Goal: Information Seeking & Learning: Learn about a topic

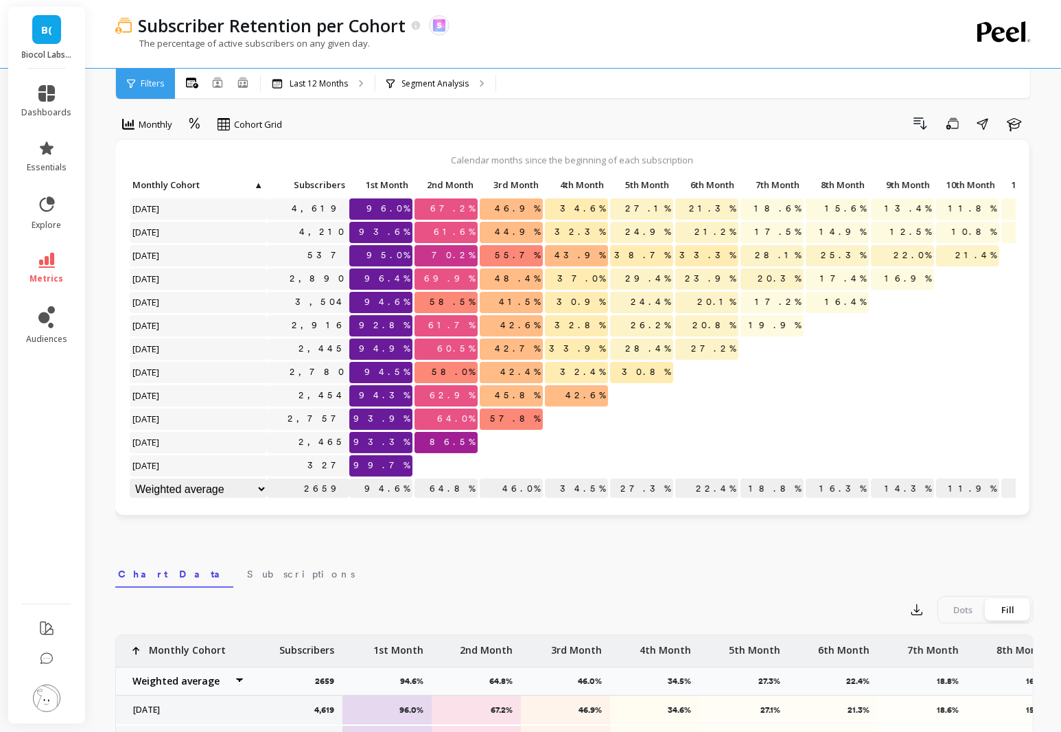
scroll to position [12, 0]
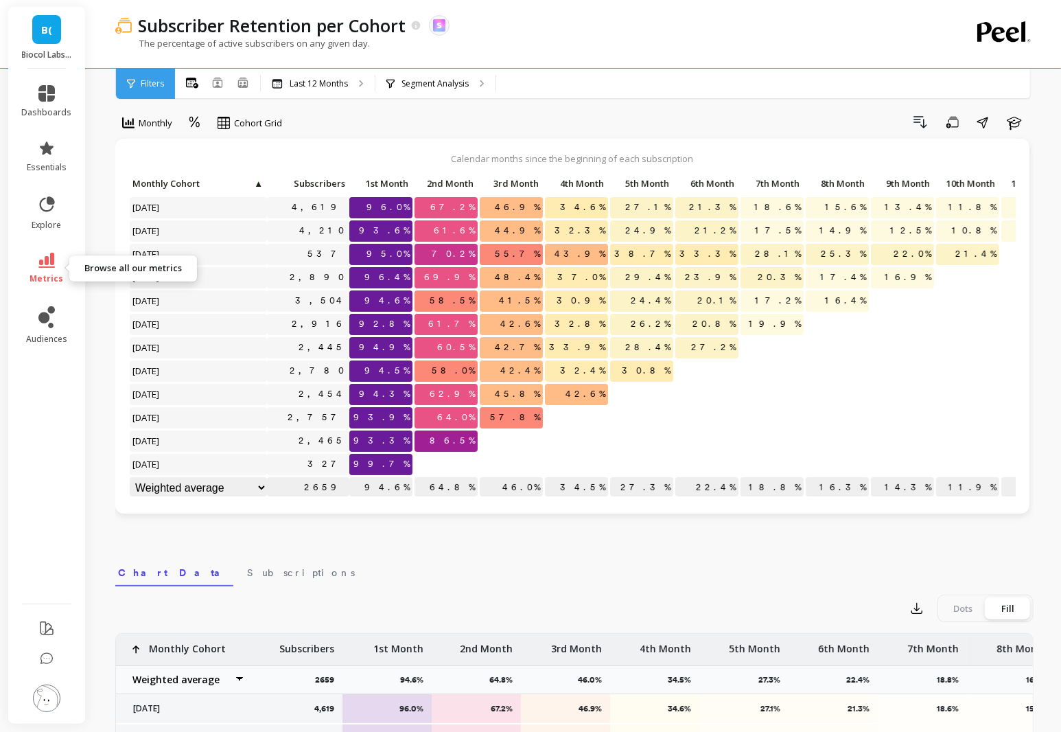
click at [43, 264] on icon at bounding box center [46, 260] width 16 height 15
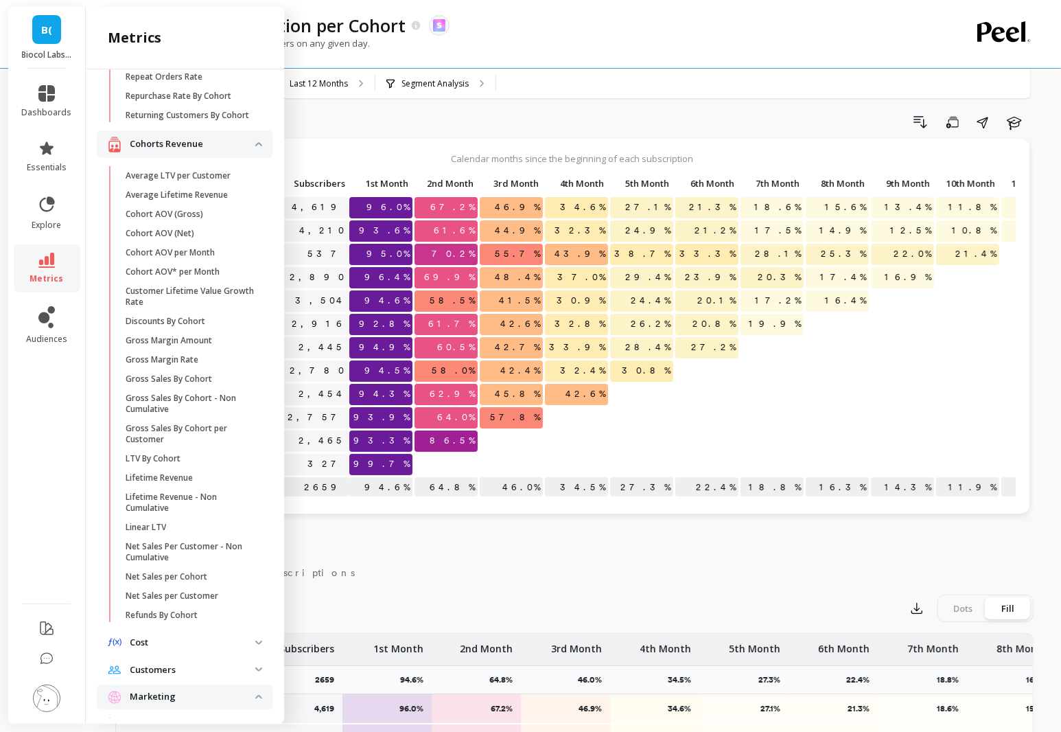
scroll to position [372, 0]
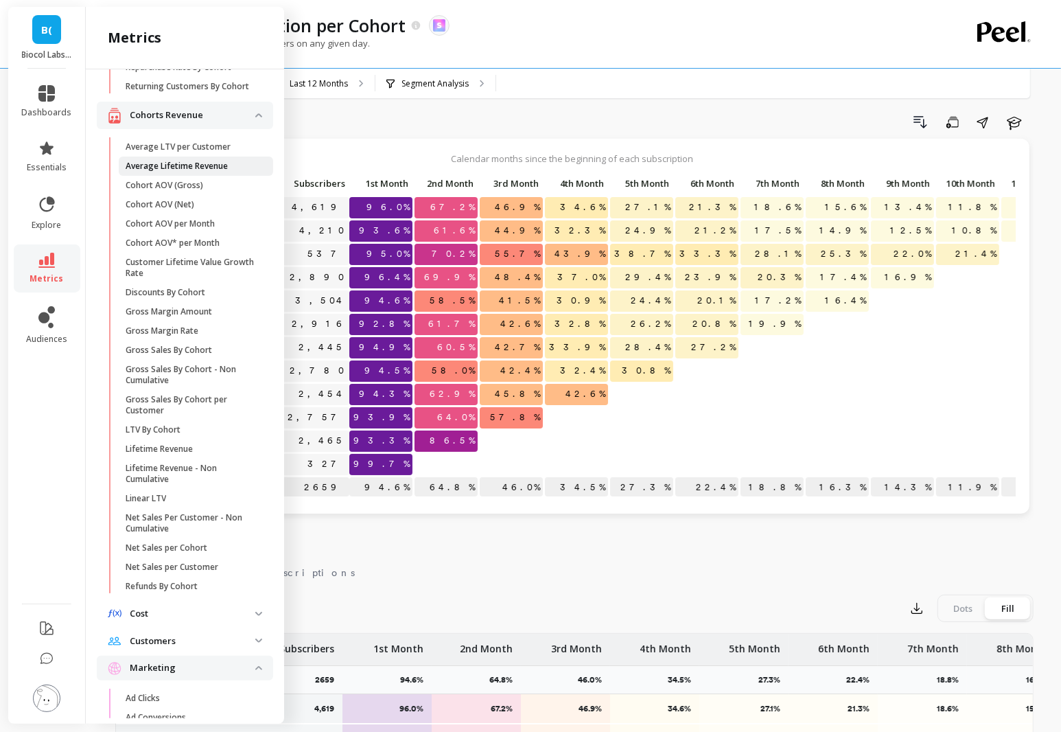
click at [168, 170] on p "Average Lifetime Revenue" at bounding box center [177, 166] width 102 height 11
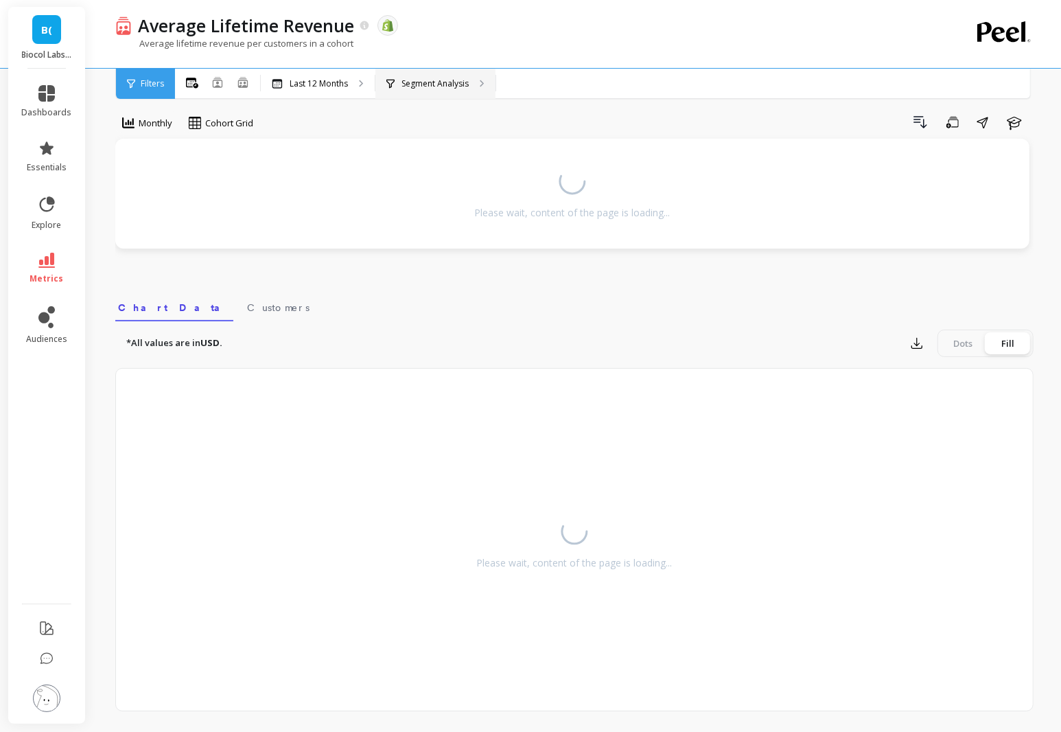
click at [421, 88] on p "Segment Analysis" at bounding box center [435, 83] width 67 height 11
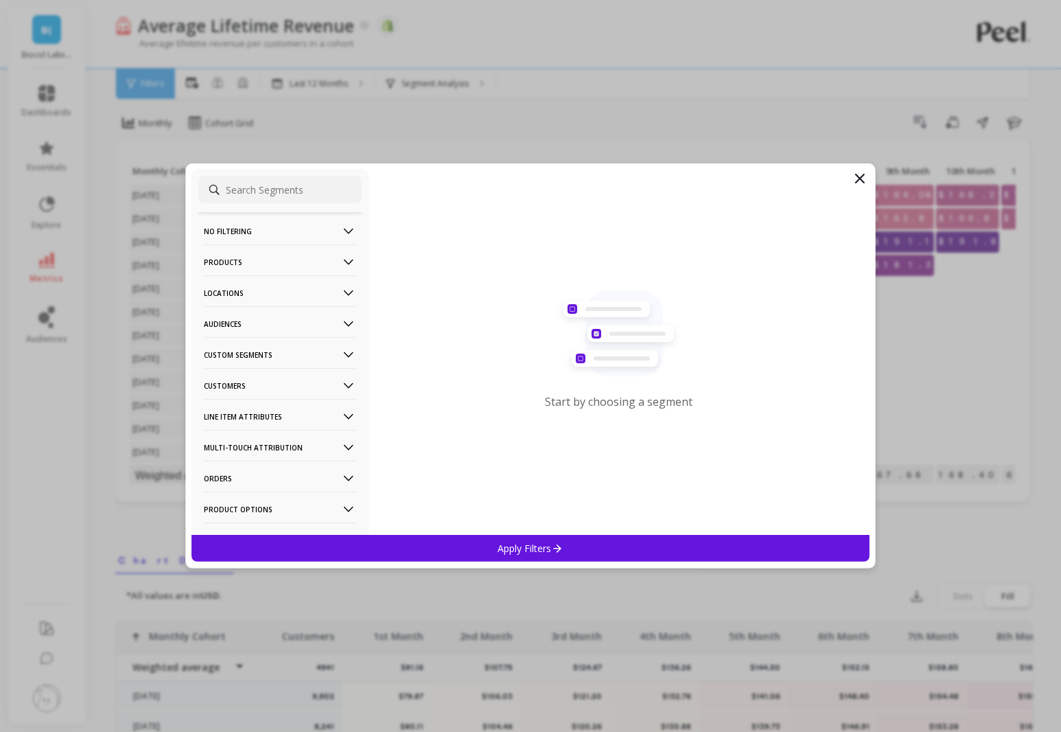
click at [352, 380] on icon at bounding box center [348, 385] width 15 height 15
click at [321, 479] on div "Subscriptions" at bounding box center [279, 484] width 163 height 22
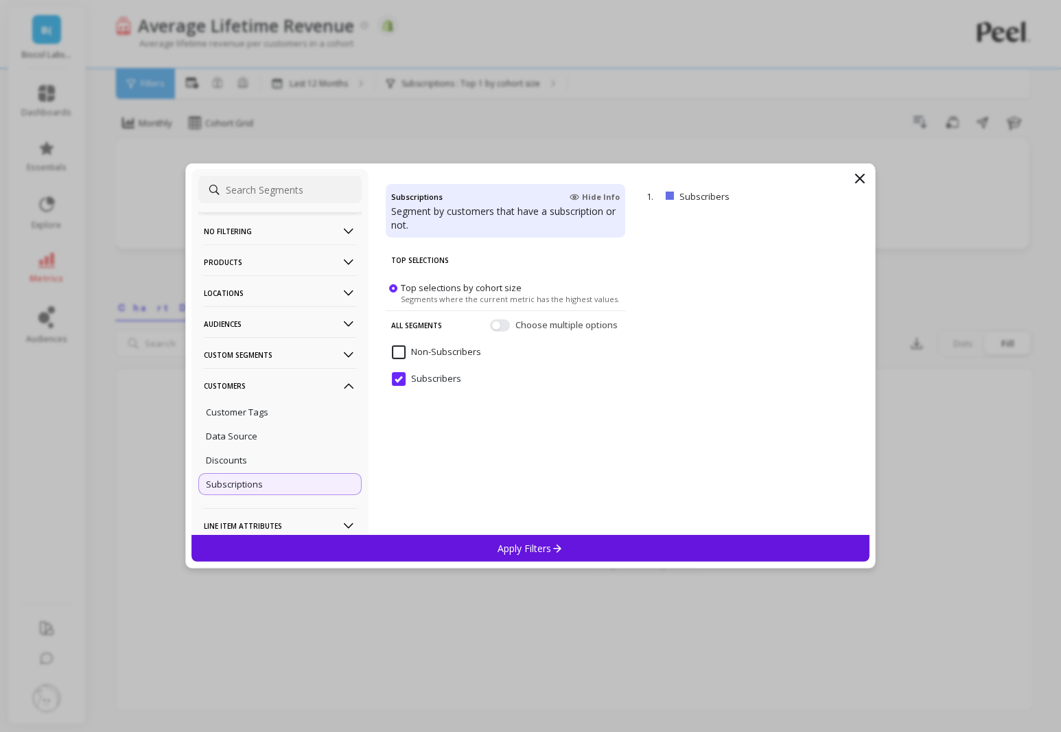
click at [496, 546] on div "Apply Filters" at bounding box center [531, 548] width 678 height 27
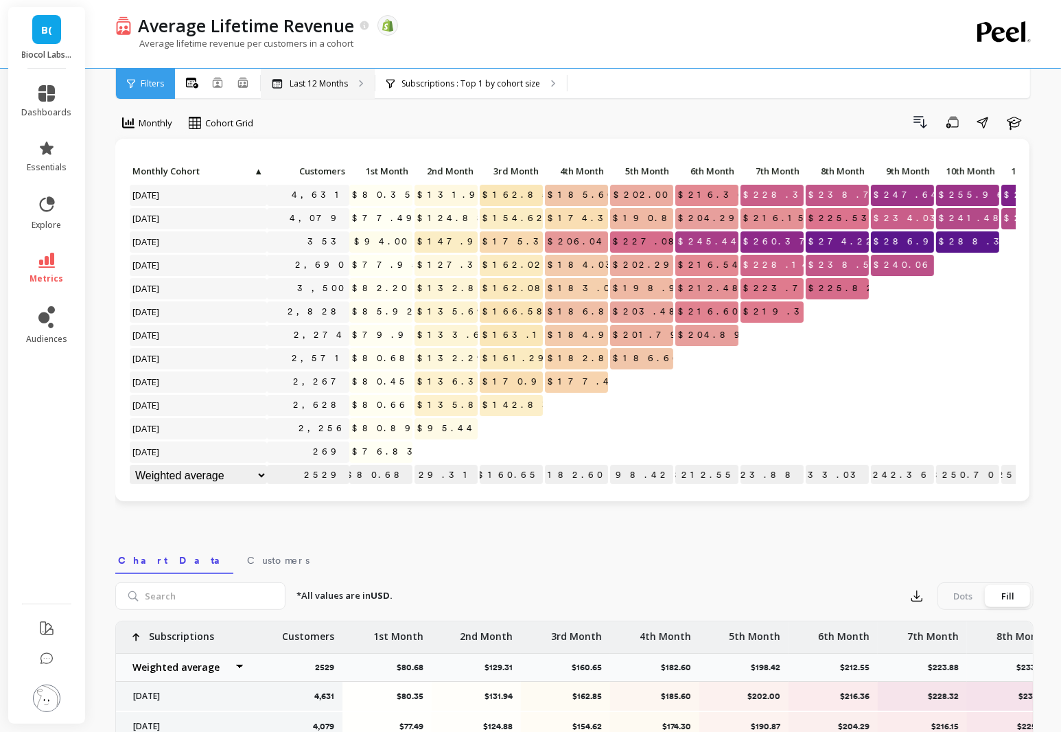
click at [312, 82] on p "Last 12 Months" at bounding box center [319, 83] width 58 height 11
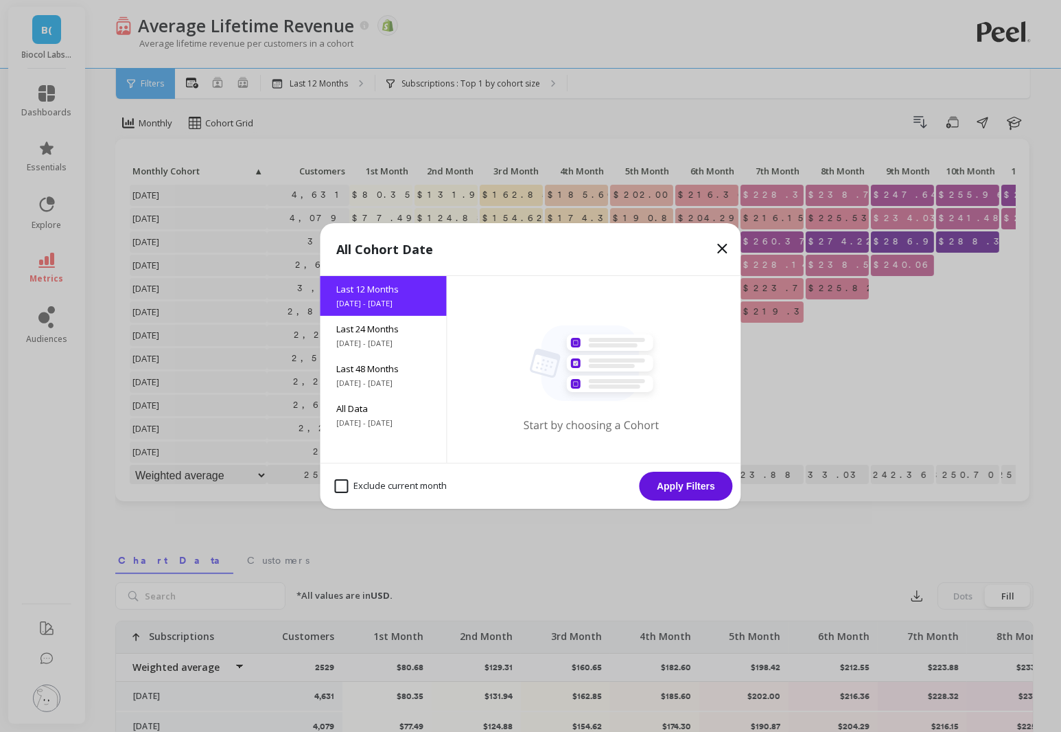
click at [415, 485] on month "Exclude current month" at bounding box center [391, 486] width 113 height 14
checkbox month "true"
click at [722, 483] on button "Apply Filters" at bounding box center [686, 486] width 93 height 29
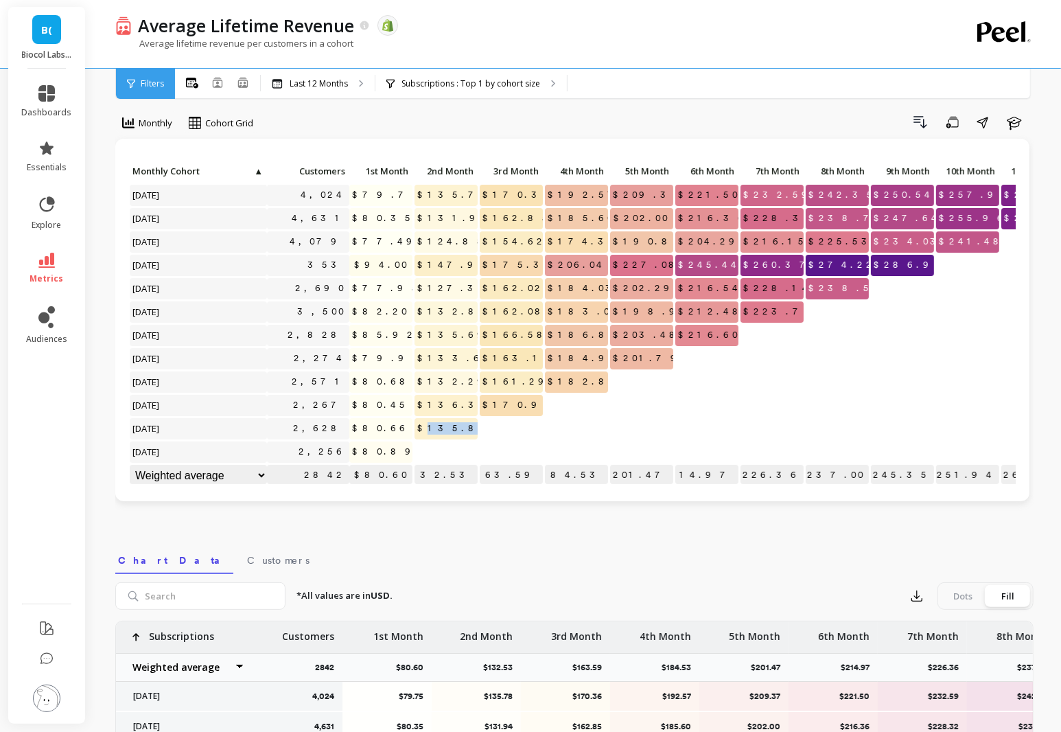
drag, startPoint x: 449, startPoint y: 426, endPoint x: 488, endPoint y: 428, distance: 39.2
click at [488, 428] on div "Click to create an audience 4,024 $79.75 $135.78 $170.36 $192.57 $209.37 $221.5…" at bounding box center [630, 324] width 1002 height 327
click at [488, 428] on div at bounding box center [511, 428] width 63 height 21
drag, startPoint x: 441, startPoint y: 426, endPoint x: 503, endPoint y: 425, distance: 61.1
click at [503, 426] on div "Click to create an audience 4,024 $79.75 $135.78 $170.36 $192.57 $209.37 $221.5…" at bounding box center [630, 324] width 1002 height 327
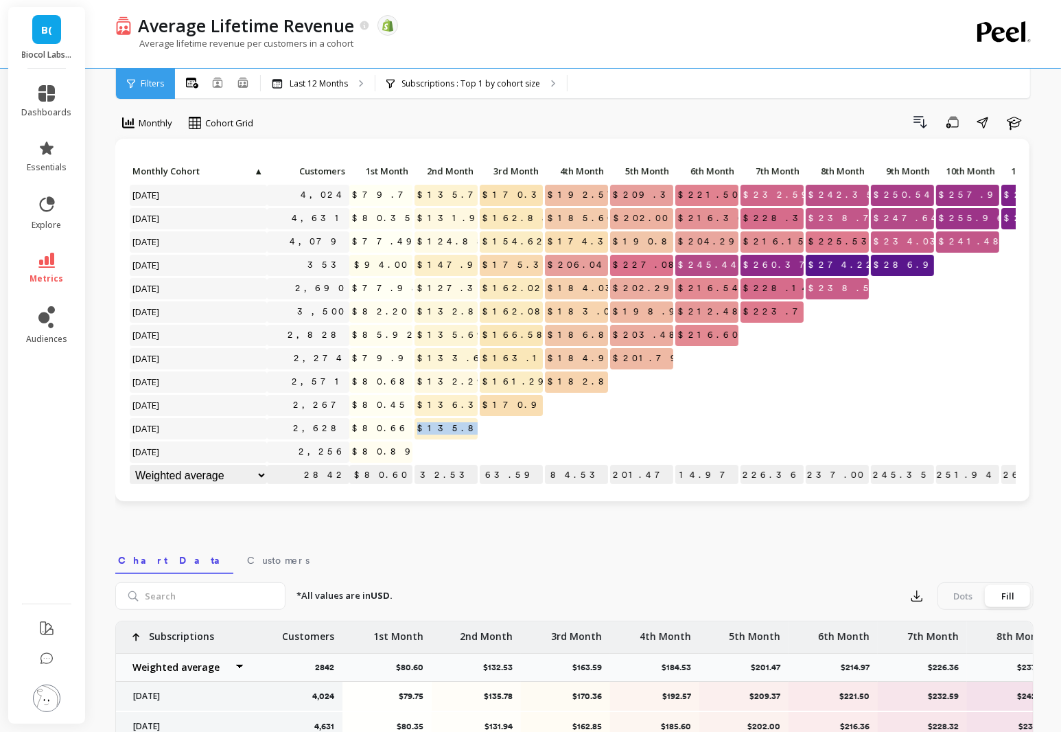
click at [503, 425] on p at bounding box center [511, 423] width 63 height 10
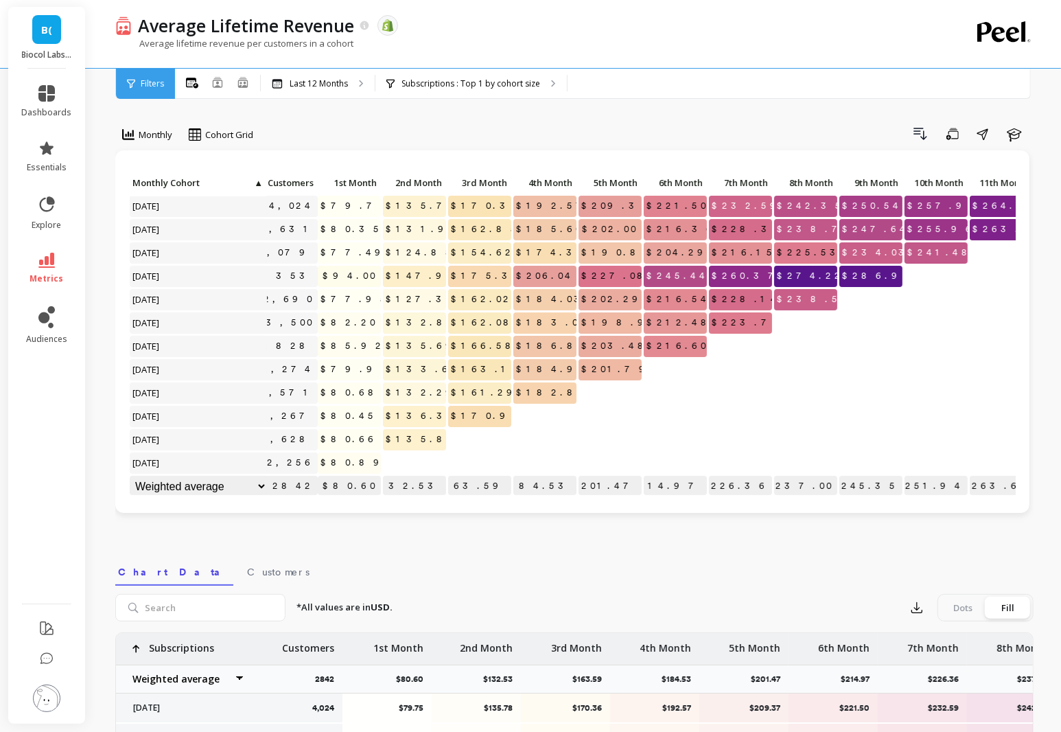
scroll to position [1, 0]
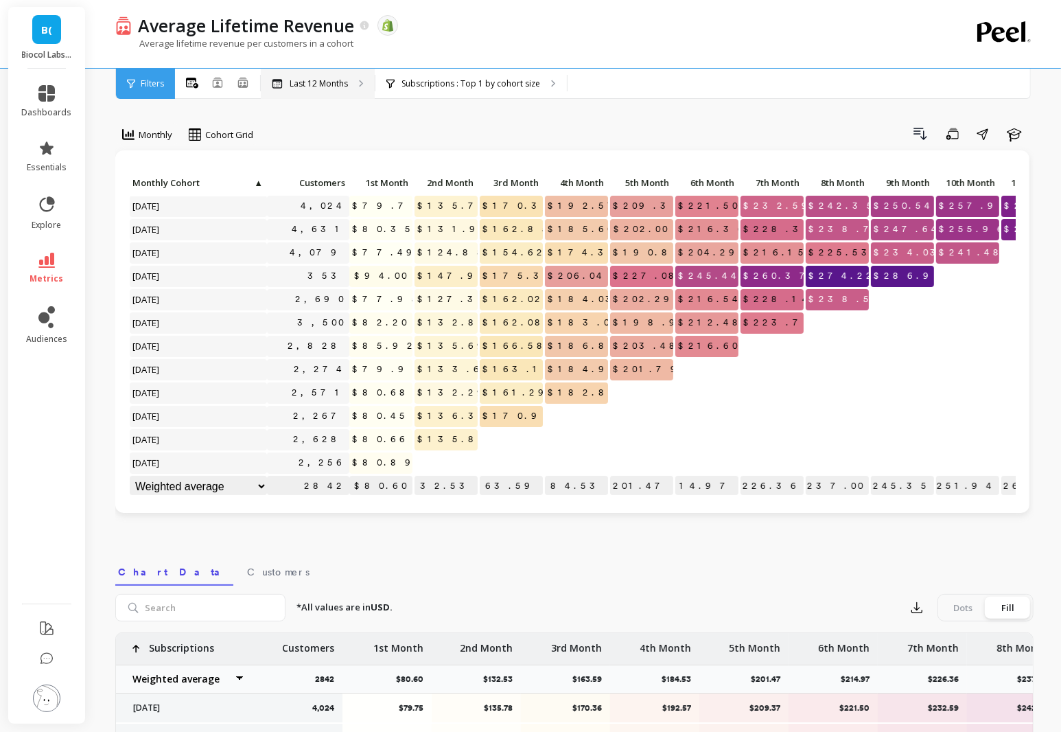
click at [283, 81] on div "Last 12 Months" at bounding box center [310, 83] width 76 height 11
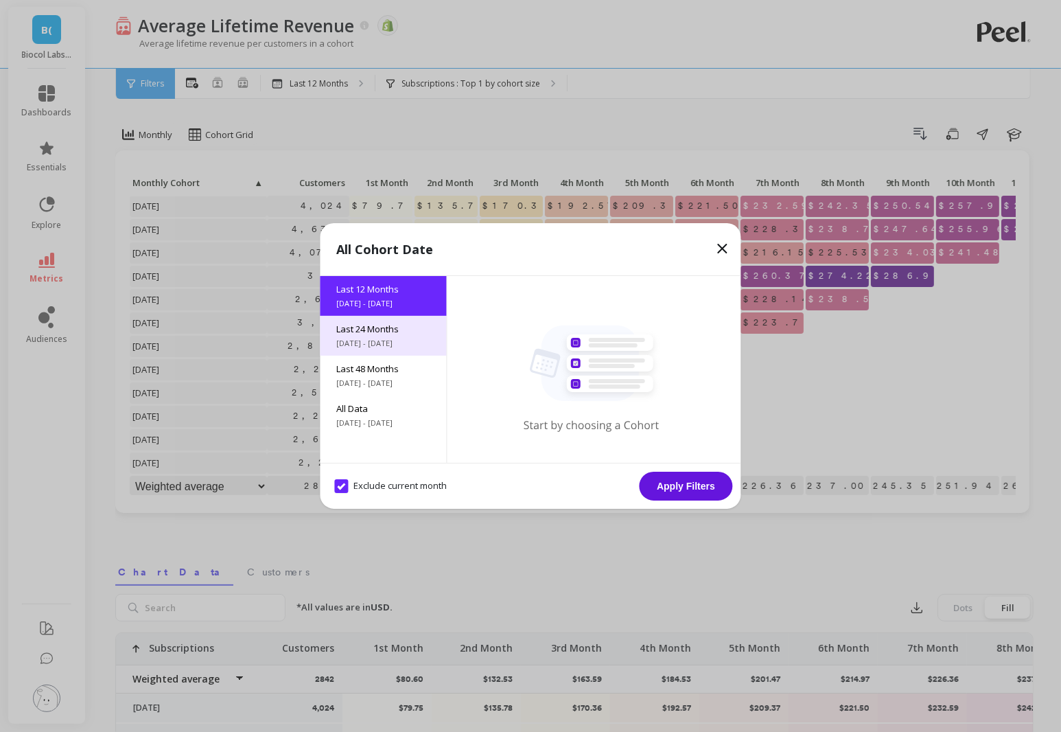
click at [403, 336] on div "Last 24 Months [DATE] - [DATE]" at bounding box center [384, 336] width 126 height 40
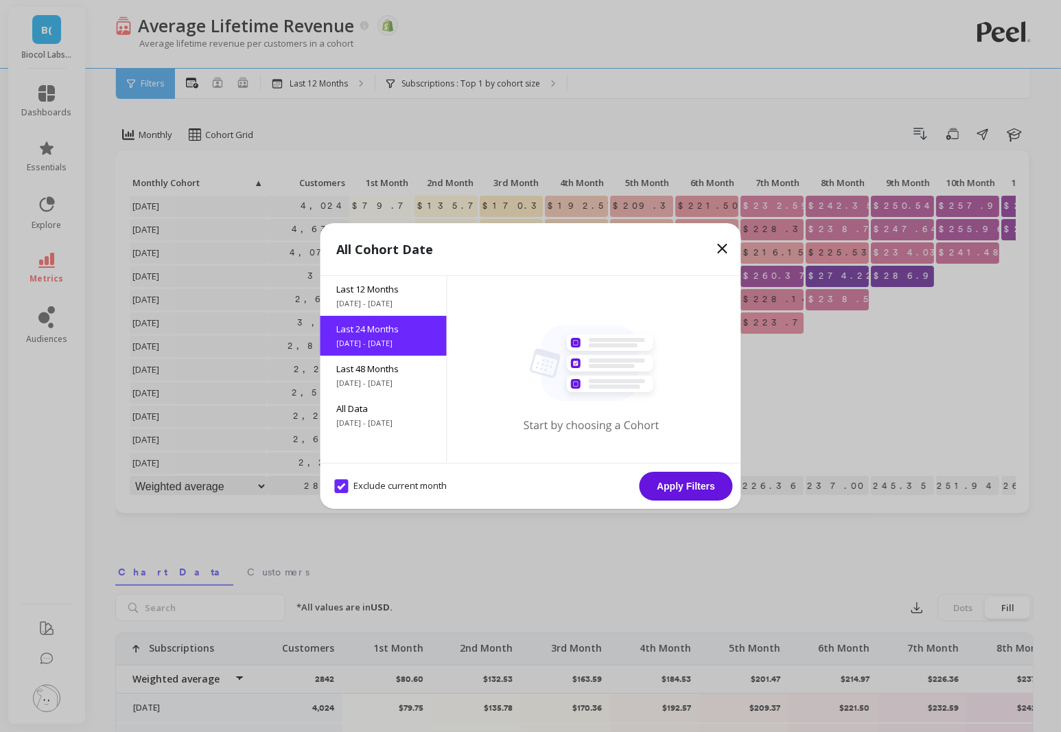
click at [685, 487] on button "Apply Filters" at bounding box center [686, 486] width 93 height 29
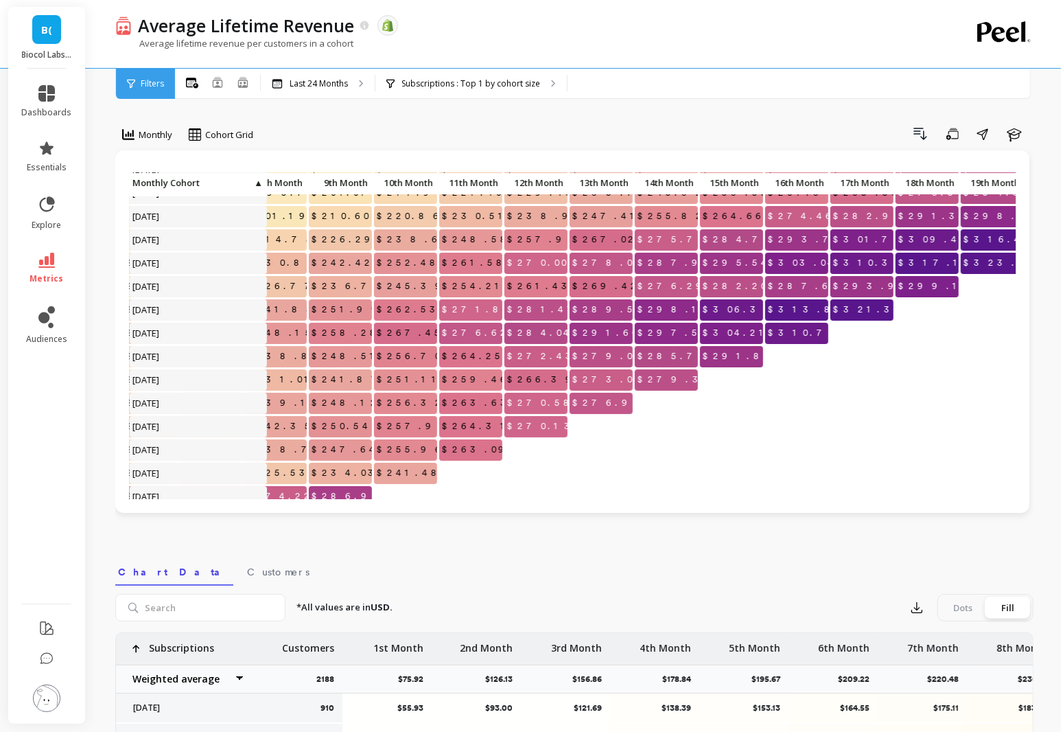
scroll to position [62, 562]
